Goal: Information Seeking & Learning: Find specific fact

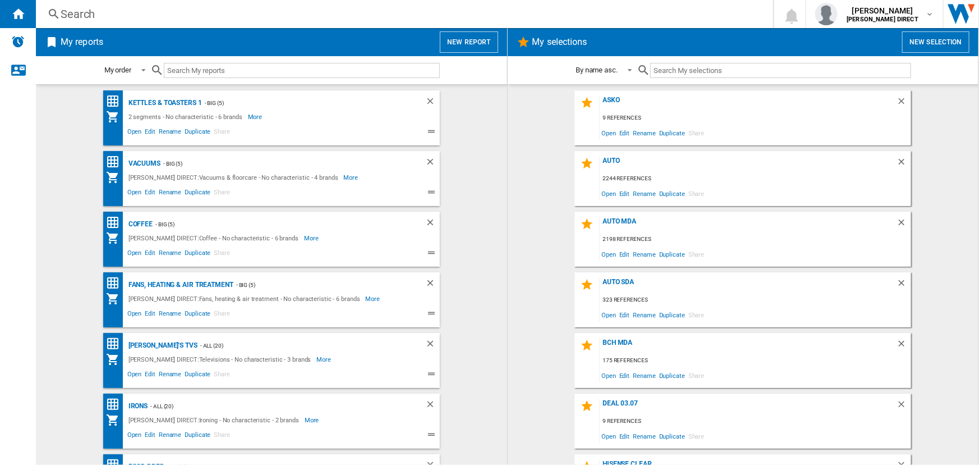
click at [308, 13] on div "Search" at bounding box center [402, 14] width 683 height 16
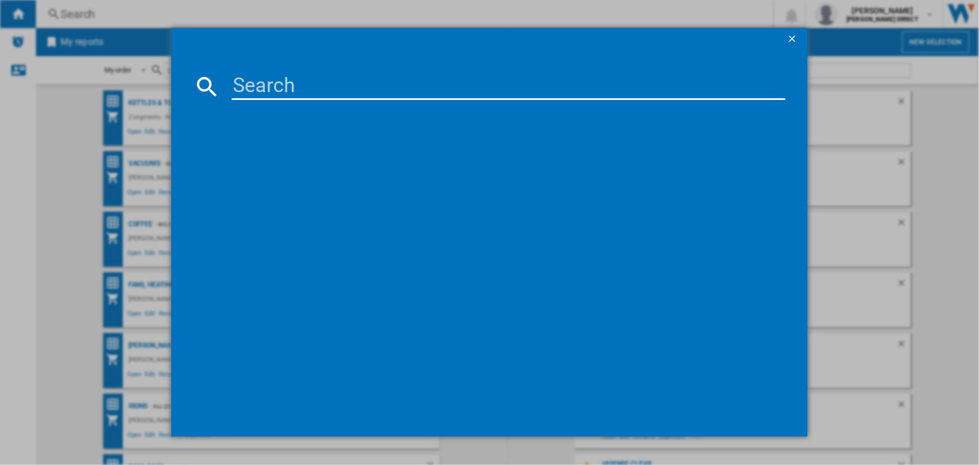
click at [311, 91] on input at bounding box center [508, 86] width 553 height 27
paste input "TCL-32V5CUK"
type input "TCL-32V5CUK"
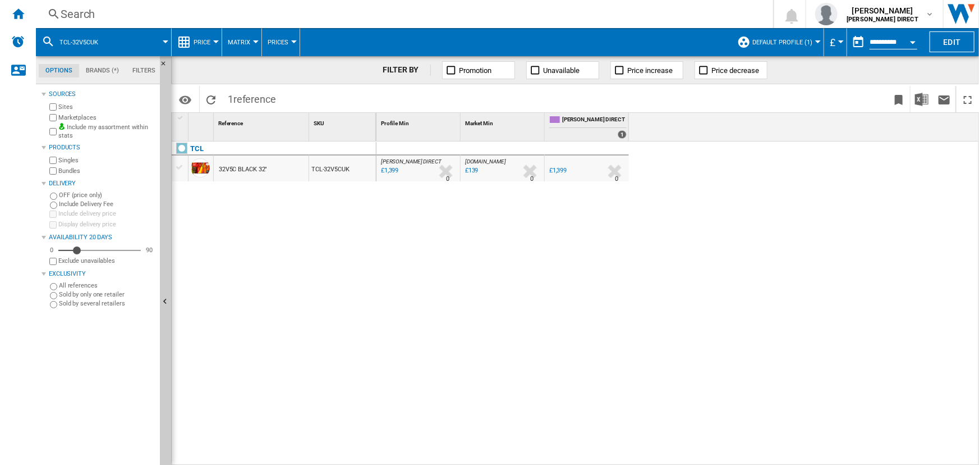
click at [785, 39] on span "Default profile (1)" at bounding box center [782, 42] width 60 height 7
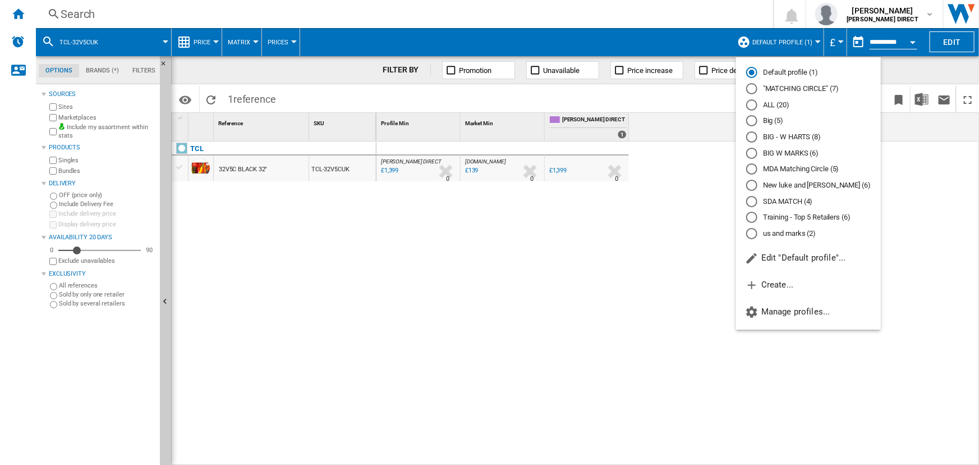
click at [500, 373] on md-backdrop at bounding box center [489, 232] width 979 height 465
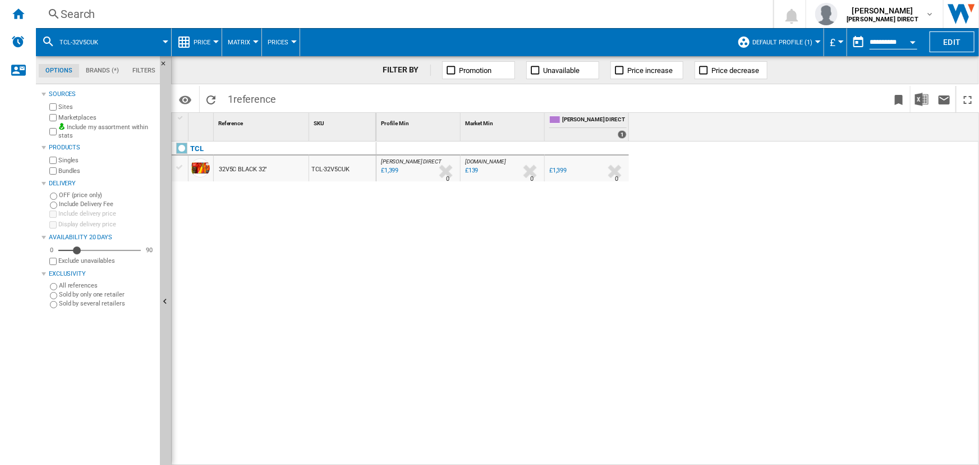
click at [843, 220] on div "[PERSON_NAME] DIRECT : [PERSON_NAME] DIRECT 0.0 % £1,399 % N/A 0 [PERSON_NAME] …" at bounding box center [678, 303] width 604 height 324
click at [783, 35] on button "Default profile (1)" at bounding box center [785, 42] width 66 height 28
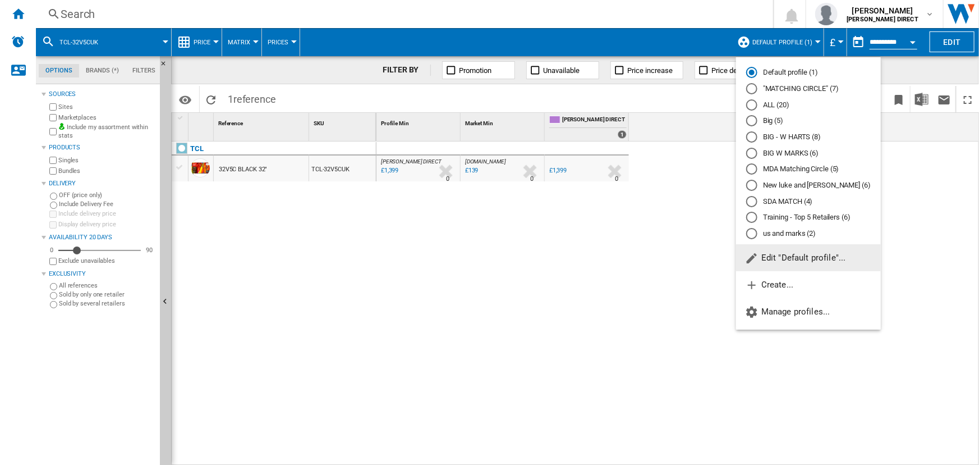
click at [769, 105] on md-radio-button "ALL (20)" at bounding box center [808, 104] width 125 height 11
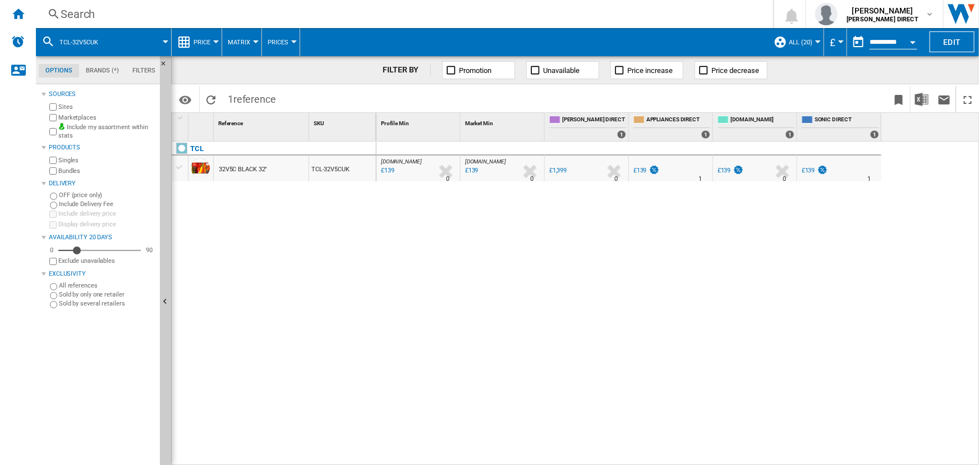
click at [264, 19] on div "Search" at bounding box center [402, 14] width 683 height 16
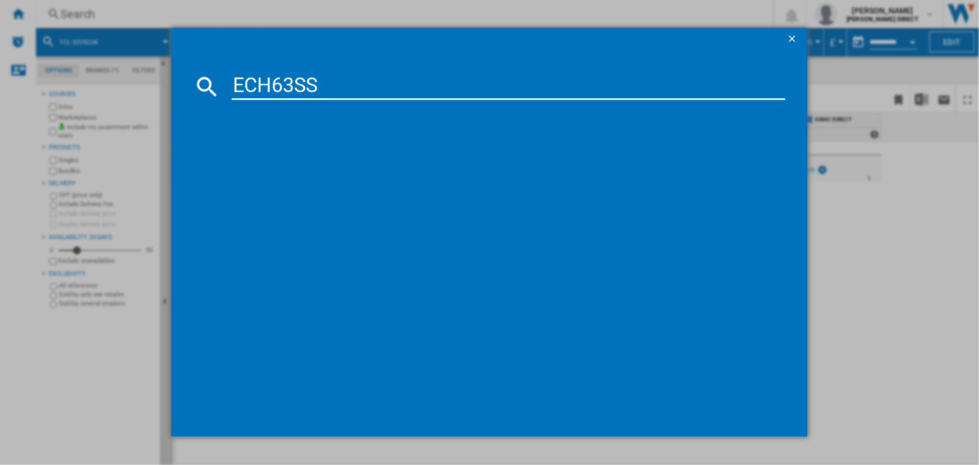
type input "ECH63SS"
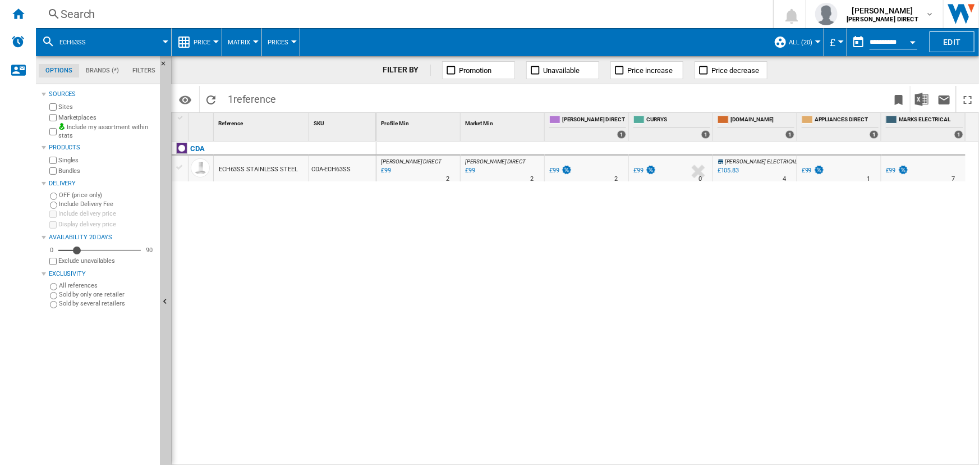
click at [585, 297] on div "[PERSON_NAME] DIRECT : [PERSON_NAME] DIRECT 0.0 % £99 % N/A 2 [PERSON_NAME] DIR…" at bounding box center [678, 303] width 604 height 324
